Goal: Transaction & Acquisition: Book appointment/travel/reservation

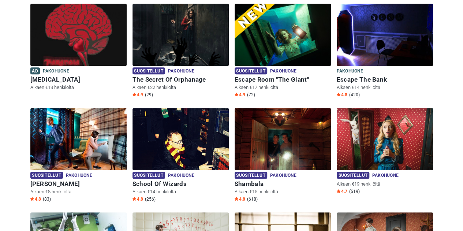
scroll to position [110, 0]
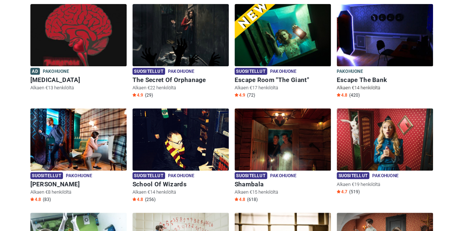
click at [401, 47] on img at bounding box center [385, 35] width 96 height 62
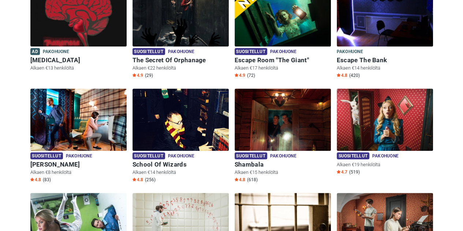
scroll to position [182, 0]
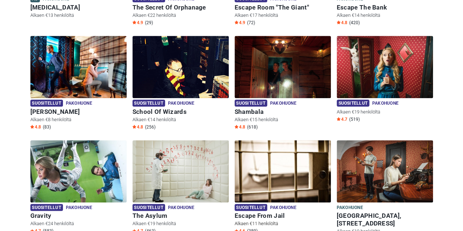
click at [269, 158] on img at bounding box center [283, 171] width 96 height 62
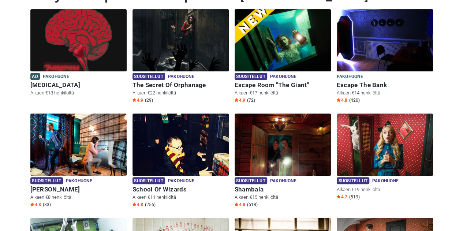
scroll to position [72, 0]
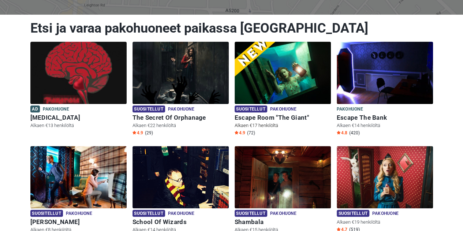
click at [267, 73] on img at bounding box center [283, 73] width 96 height 62
click at [68, 55] on img at bounding box center [78, 73] width 96 height 62
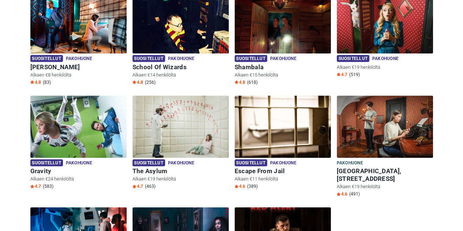
scroll to position [255, 0]
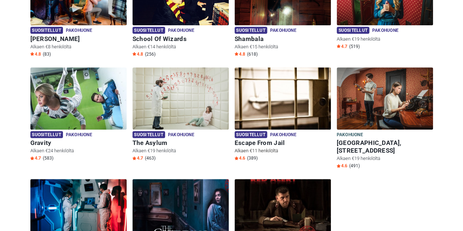
click at [282, 108] on img at bounding box center [283, 98] width 96 height 62
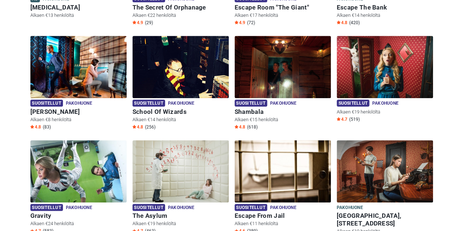
scroll to position [181, 0]
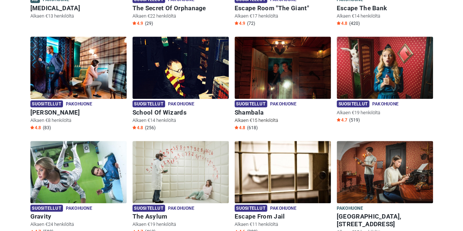
click at [274, 68] on img at bounding box center [283, 68] width 96 height 62
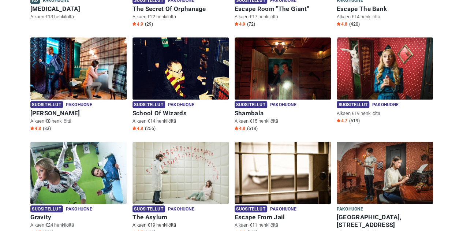
click at [177, 168] on img at bounding box center [180, 173] width 96 height 62
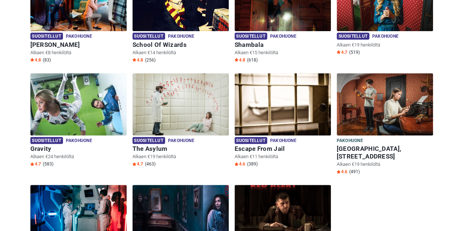
scroll to position [254, 0]
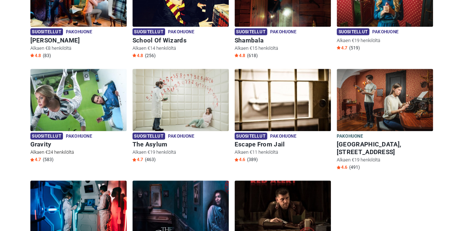
click at [68, 91] on img at bounding box center [78, 100] width 96 height 62
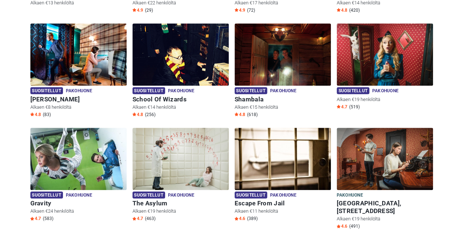
scroll to position [180, 0]
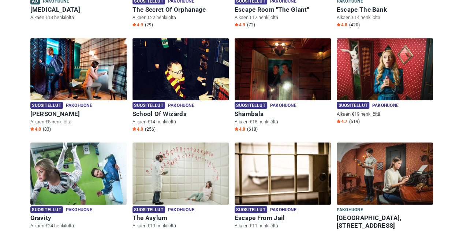
click at [379, 75] on img at bounding box center [385, 69] width 96 height 62
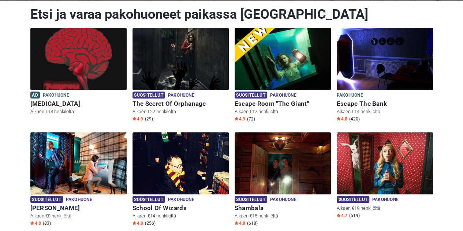
scroll to position [70, 0]
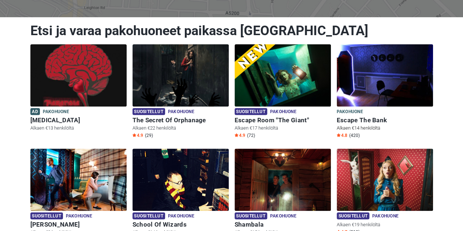
click at [408, 85] on img at bounding box center [385, 75] width 96 height 62
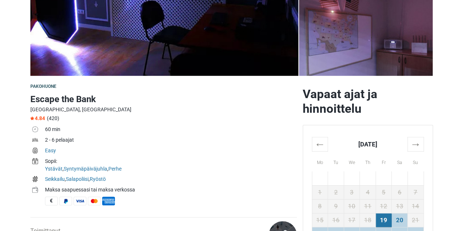
scroll to position [183, 0]
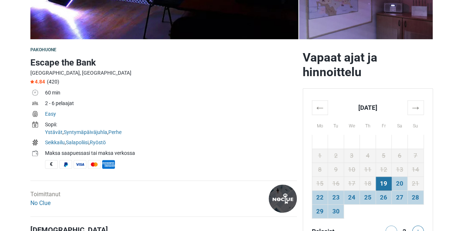
click at [411, 105] on th "→" at bounding box center [415, 107] width 16 height 14
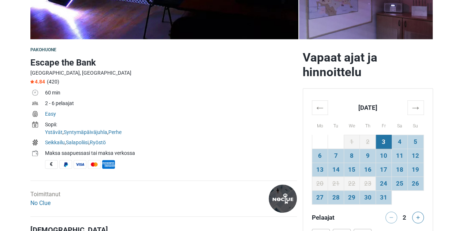
click at [400, 170] on td "18" at bounding box center [399, 169] width 16 height 14
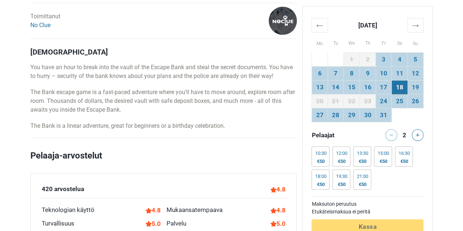
scroll to position [366, 0]
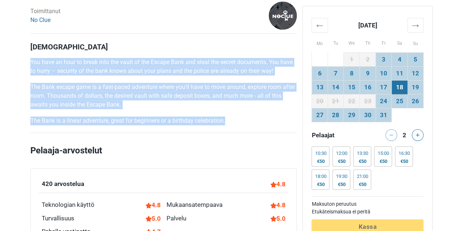
drag, startPoint x: 226, startPoint y: 123, endPoint x: 30, endPoint y: 62, distance: 204.5
click at [30, 62] on div "Kuvaus You have an hour to break into the vault of the Escape Bank and steal th…" at bounding box center [163, 83] width 266 height 83
copy div "You have an hour to break into the vault of the Escape Bank and steal the secre…"
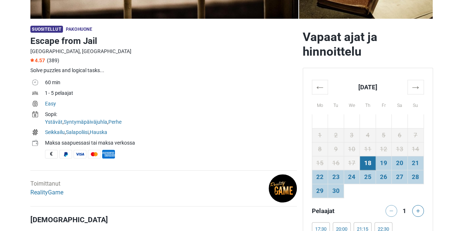
scroll to position [220, 0]
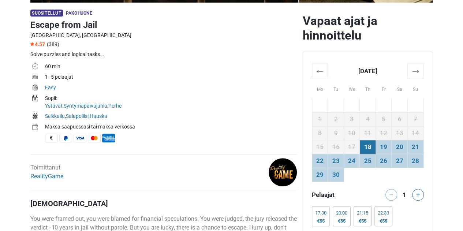
click at [415, 67] on th "→" at bounding box center [415, 71] width 16 height 14
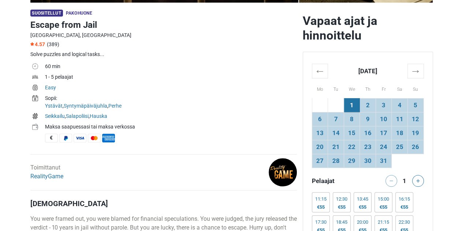
click at [398, 131] on td "18" at bounding box center [399, 133] width 16 height 14
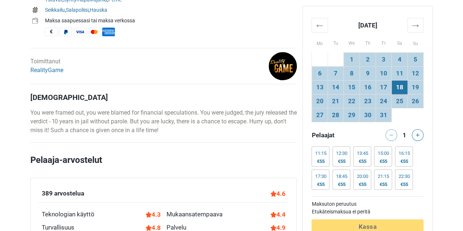
scroll to position [329, 0]
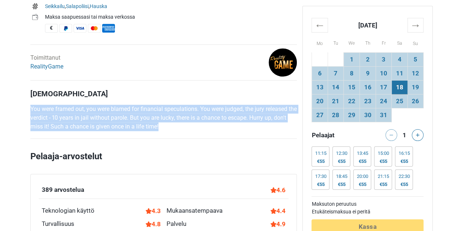
drag, startPoint x: 205, startPoint y: 130, endPoint x: 27, endPoint y: 101, distance: 180.5
copy p "You were framed out, you were blamed for financial speculations. You were judge…"
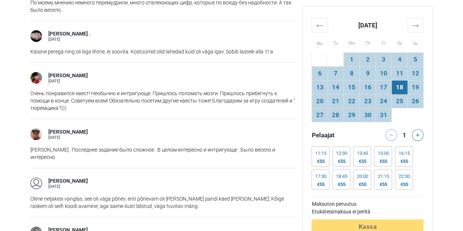
scroll to position [585, 0]
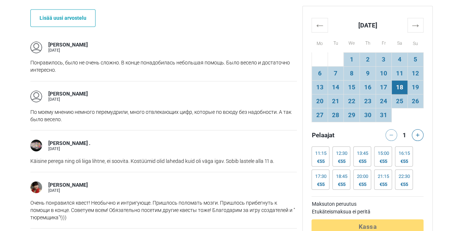
click at [362, 155] on div "13:45" at bounding box center [361, 153] width 11 height 6
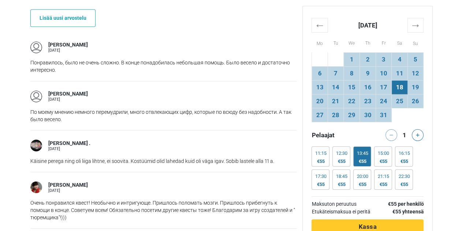
scroll to position [622, 0]
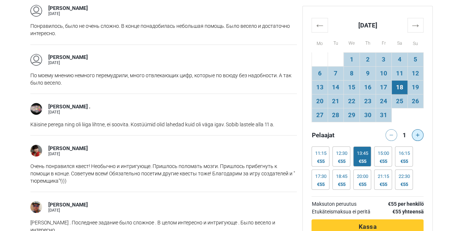
click at [419, 134] on icon at bounding box center [418, 135] width 4 height 4
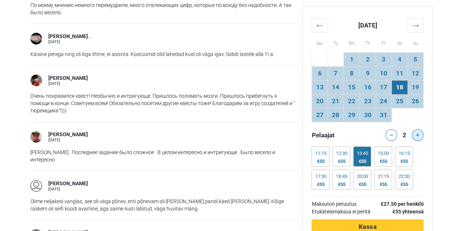
scroll to position [695, 0]
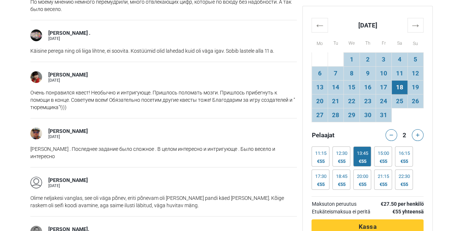
click at [358, 222] on button "Käsitellään Kassa" at bounding box center [367, 226] width 112 height 15
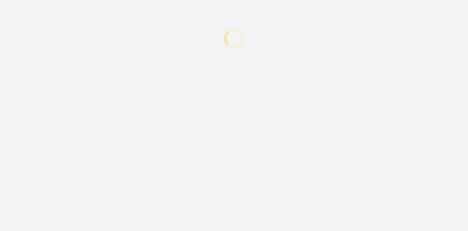
type input "+372"
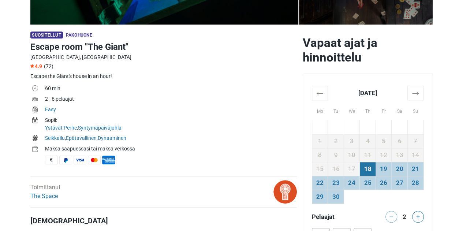
scroll to position [220, 0]
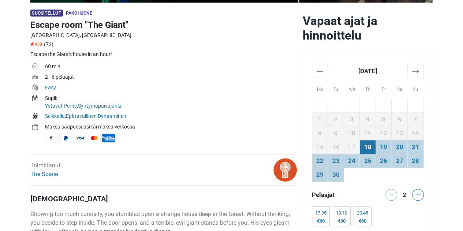
click at [415, 75] on th "→" at bounding box center [415, 71] width 16 height 14
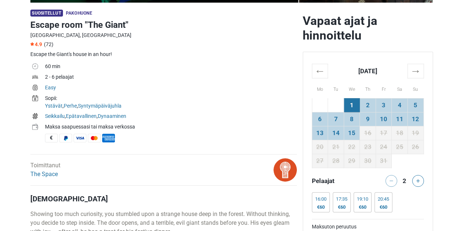
click at [396, 131] on td "18" at bounding box center [399, 133] width 16 height 14
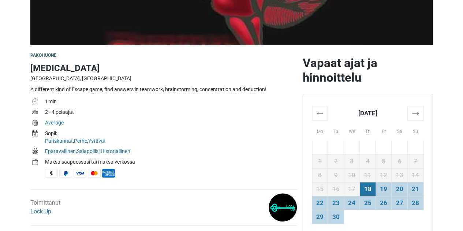
scroll to position [183, 0]
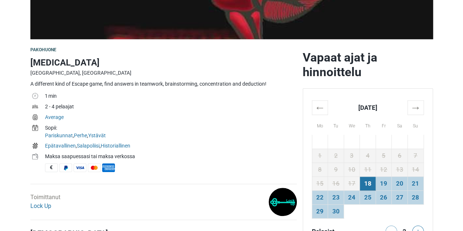
click at [414, 109] on th "→" at bounding box center [415, 107] width 16 height 14
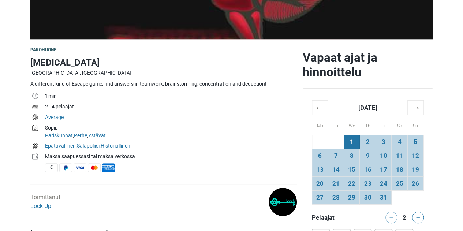
click at [394, 170] on td "18" at bounding box center [399, 169] width 16 height 14
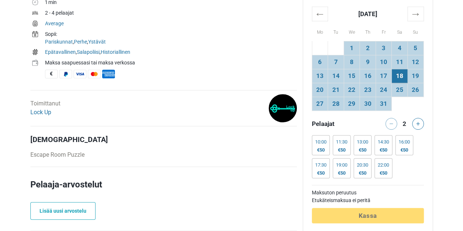
scroll to position [293, 0]
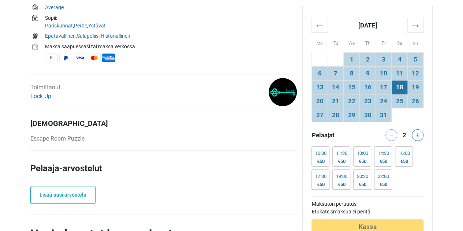
click at [386, 155] on div "14:30" at bounding box center [382, 153] width 11 height 6
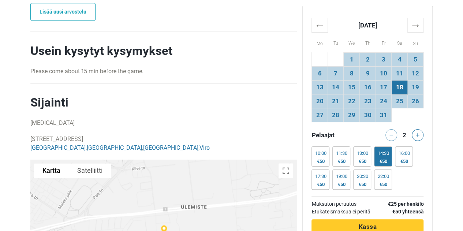
scroll to position [512, 0]
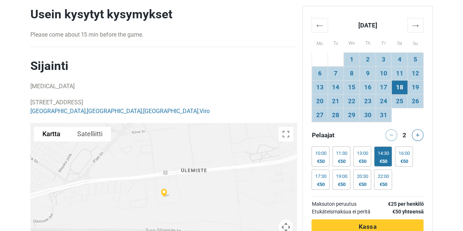
drag, startPoint x: 138, startPoint y: 100, endPoint x: 31, endPoint y: 101, distance: 107.6
click at [31, 101] on p "38/7 Peterburi tee, 11415 Tallinn, Estonia Tallinna , Harju County , Harjumaa ,…" at bounding box center [163, 107] width 266 height 18
copy p "38/7 Peterburi tee, 11415 Tallinn, Estonia"
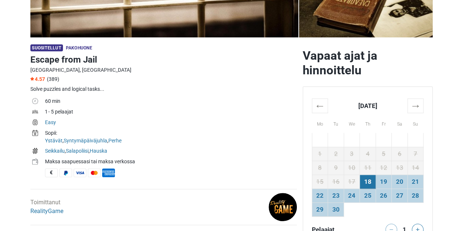
scroll to position [183, 0]
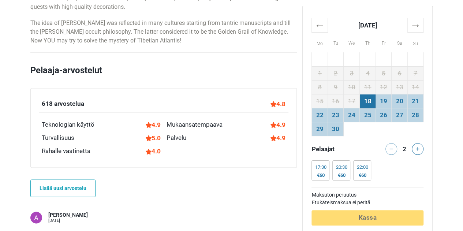
scroll to position [402, 0]
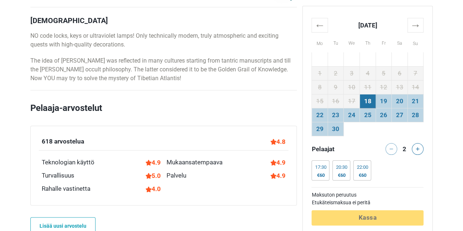
click at [419, 26] on th "→" at bounding box center [415, 25] width 16 height 14
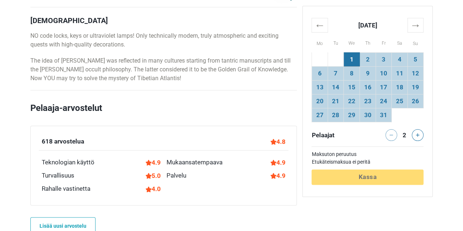
click at [394, 87] on td "18" at bounding box center [399, 87] width 16 height 14
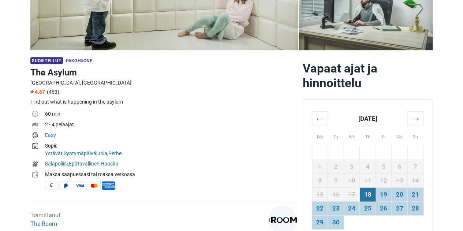
scroll to position [183, 0]
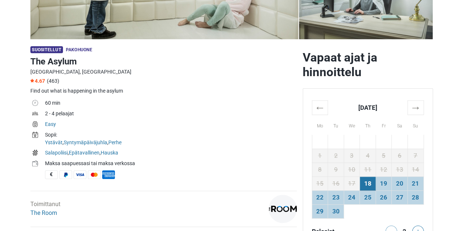
click at [421, 113] on th "→" at bounding box center [415, 107] width 16 height 14
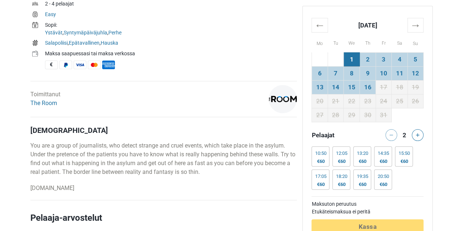
scroll to position [329, 0]
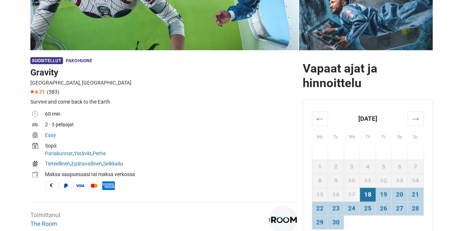
scroll to position [183, 0]
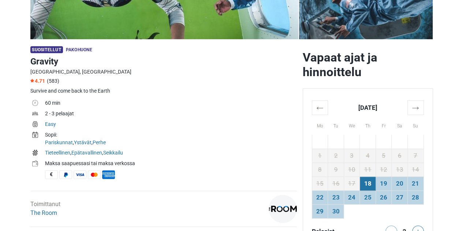
click at [417, 110] on th "→" at bounding box center [415, 107] width 16 height 14
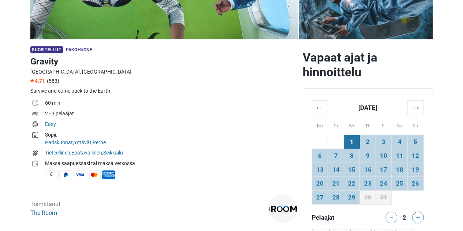
click at [398, 165] on td "18" at bounding box center [399, 169] width 16 height 14
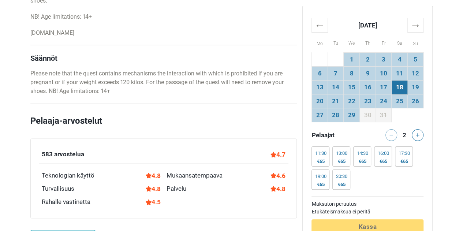
scroll to position [512, 0]
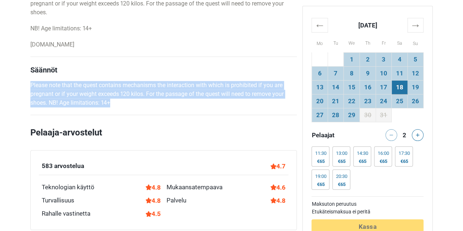
drag, startPoint x: 118, startPoint y: 107, endPoint x: 27, endPoint y: 81, distance: 94.7
copy p "Please note that the quest contains mechanisms the interaction with which is pr…"
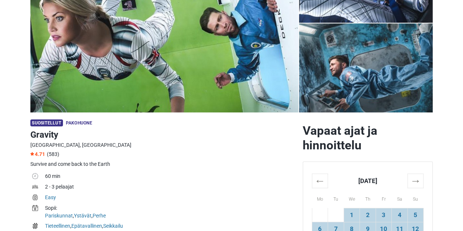
scroll to position [146, 0]
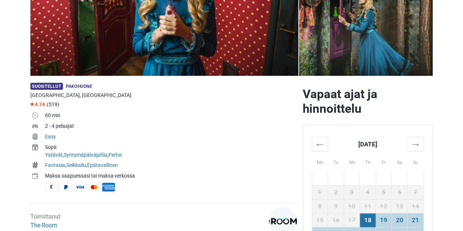
scroll to position [220, 0]
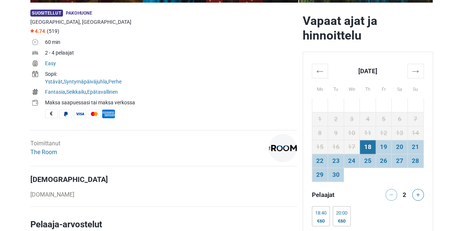
click at [413, 69] on th "→" at bounding box center [415, 71] width 16 height 14
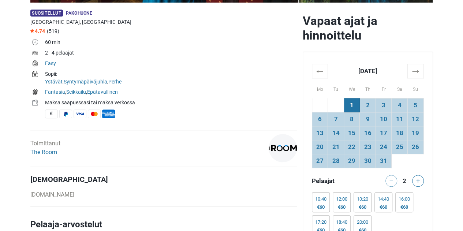
click at [401, 132] on td "18" at bounding box center [399, 133] width 16 height 14
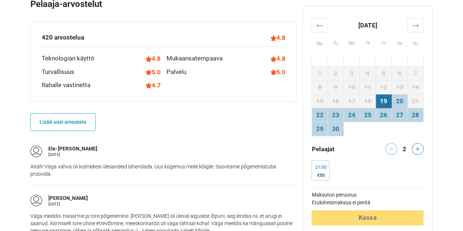
scroll to position [549, 0]
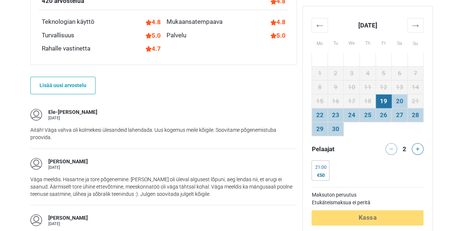
click at [422, 27] on th "→" at bounding box center [415, 25] width 16 height 14
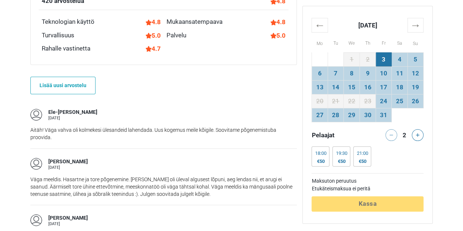
click at [401, 87] on td "18" at bounding box center [399, 87] width 16 height 14
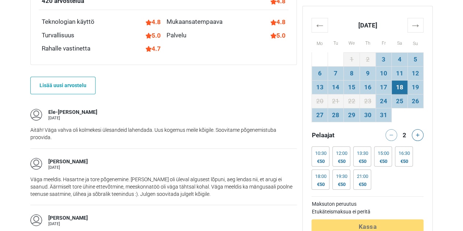
click at [387, 157] on div "15:00 €50" at bounding box center [383, 156] width 18 height 20
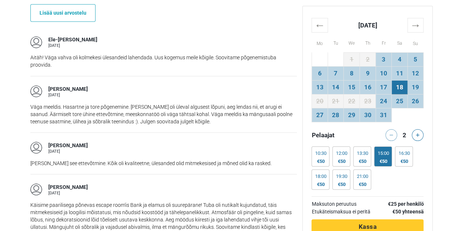
scroll to position [622, 0]
click at [367, 221] on button "Käsitellään [PERSON_NAME]" at bounding box center [367, 226] width 112 height 15
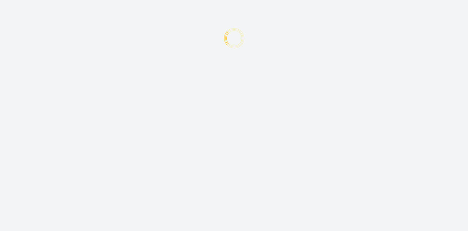
type input "+372"
